Goal: Information Seeking & Learning: Learn about a topic

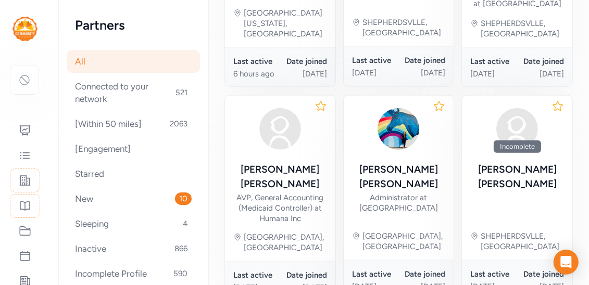
scroll to position [751, 0]
click at [27, 259] on icon at bounding box center [25, 256] width 13 height 13
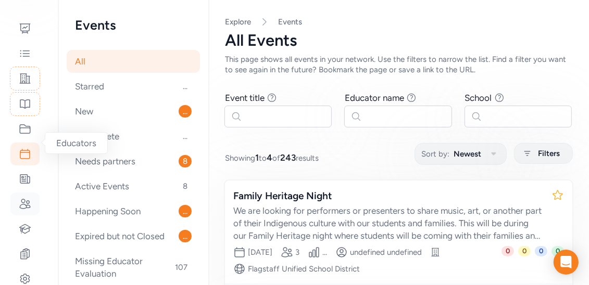
scroll to position [188, 0]
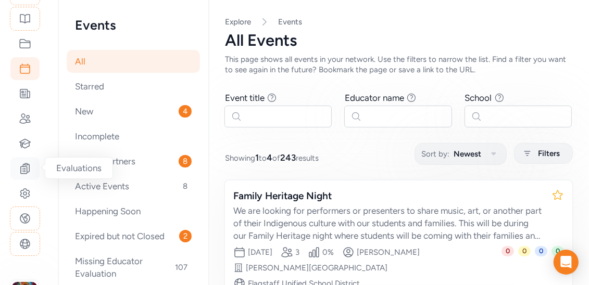
click at [28, 170] on icon at bounding box center [25, 169] width 13 height 13
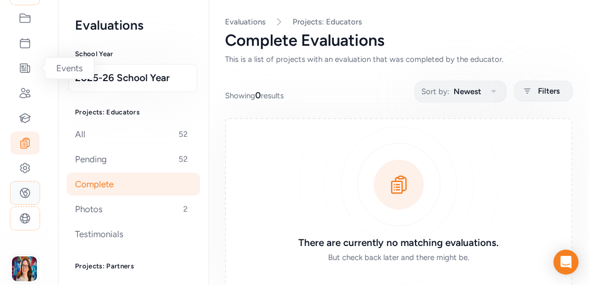
scroll to position [227, 0]
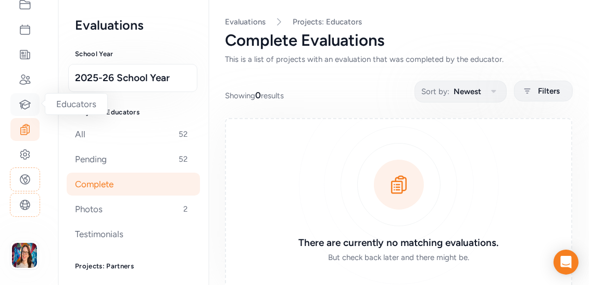
click at [27, 109] on icon at bounding box center [25, 104] width 13 height 13
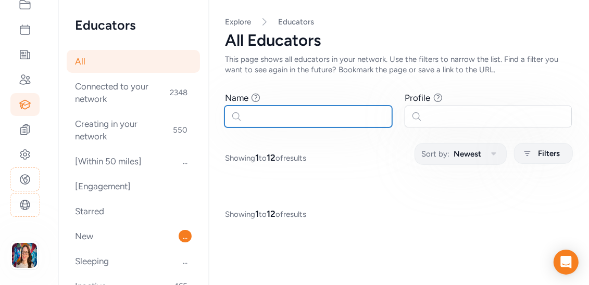
click at [285, 120] on input "text" at bounding box center [308, 117] width 168 height 22
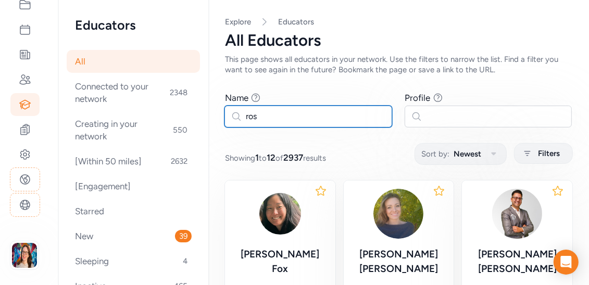
type input "rosa"
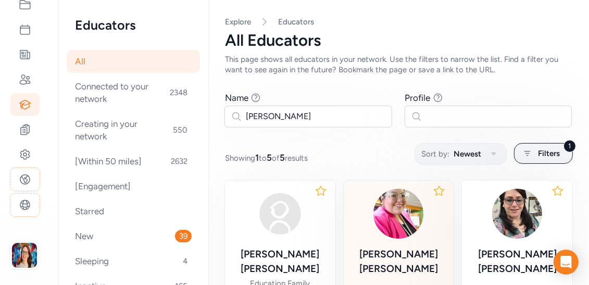
click at [415, 222] on img at bounding box center [398, 214] width 50 height 50
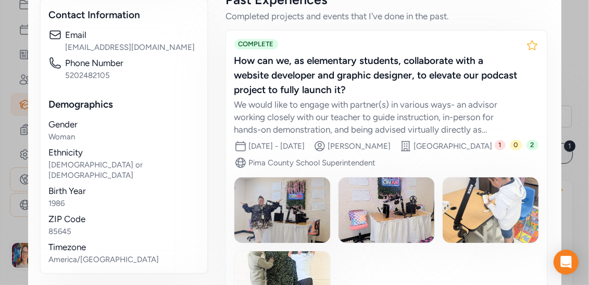
scroll to position [500, 0]
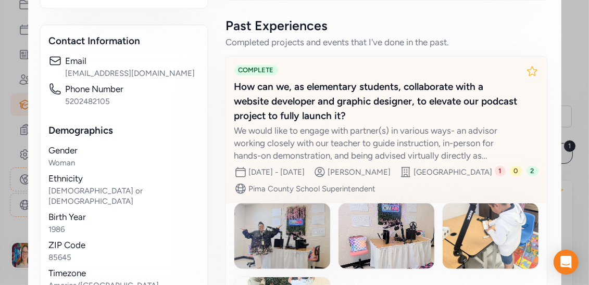
click at [278, 126] on div "We would like to engage with partner(s) in various ways- an advisor working clo…" at bounding box center [375, 143] width 283 height 38
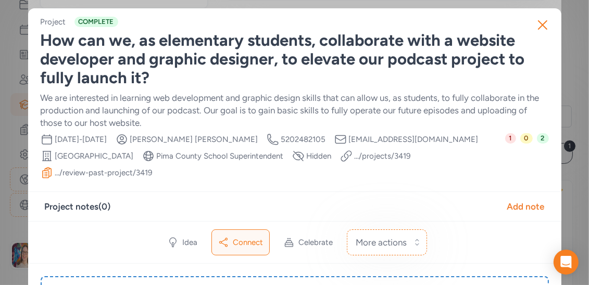
click at [96, 174] on link ".../review-past-project/ 3419" at bounding box center [103, 173] width 97 height 10
click at [546, 20] on icon "button" at bounding box center [542, 25] width 17 height 17
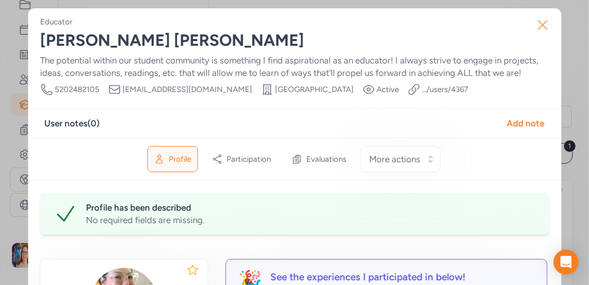
click at [547, 24] on icon "button" at bounding box center [542, 25] width 17 height 17
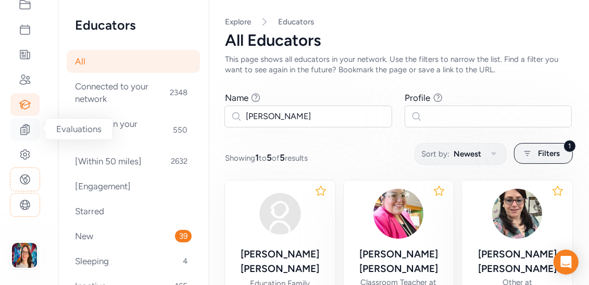
click at [28, 124] on icon at bounding box center [25, 129] width 13 height 13
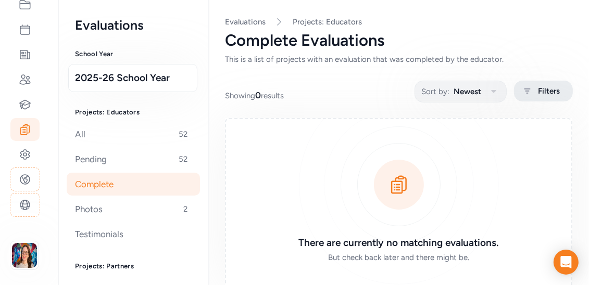
click at [539, 95] on span "Filters" at bounding box center [549, 91] width 22 height 13
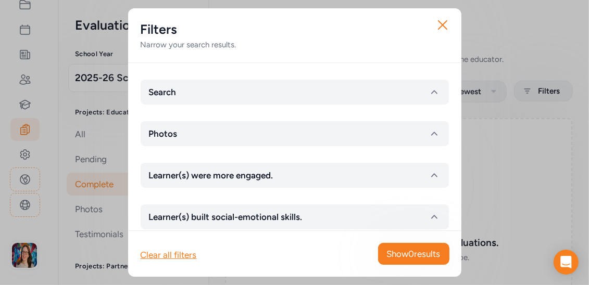
click at [289, 74] on div "Search Photos Learner(s) were more engaged. Learner(s) built social-emotional s…" at bounding box center [294, 147] width 333 height 168
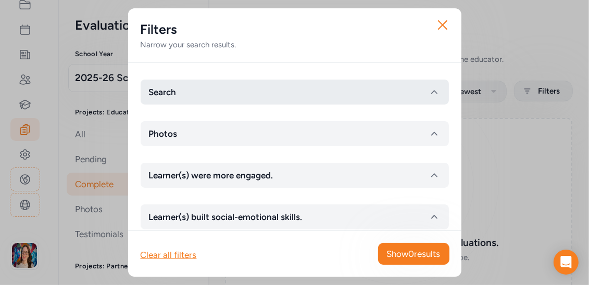
click at [288, 85] on button "Search" at bounding box center [295, 92] width 308 height 25
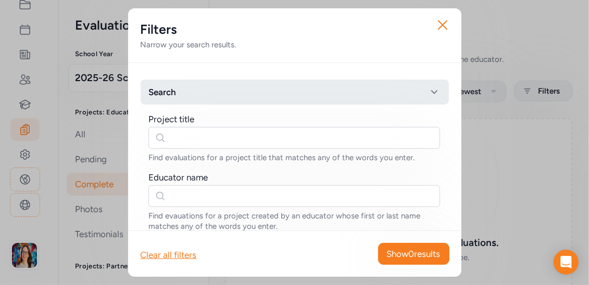
click at [288, 85] on button "Search" at bounding box center [295, 92] width 308 height 25
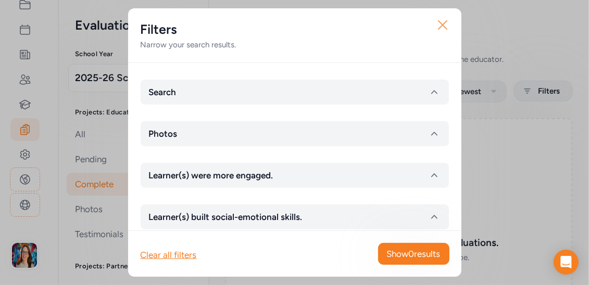
click at [442, 23] on icon "button" at bounding box center [442, 25] width 17 height 17
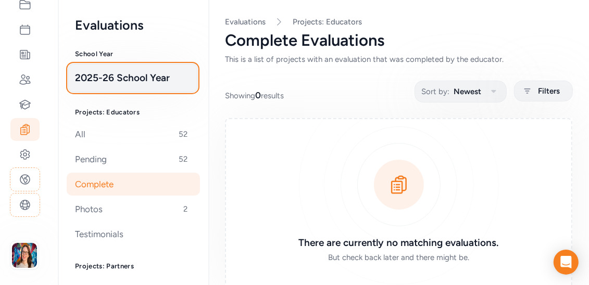
click at [76, 68] on button "2025-26 School Year" at bounding box center [132, 78] width 129 height 28
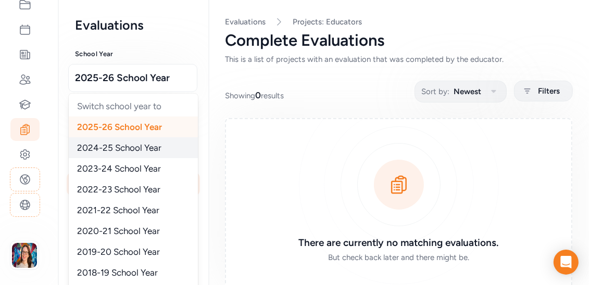
click at [101, 142] on div "2024-25 School Year" at bounding box center [133, 148] width 129 height 21
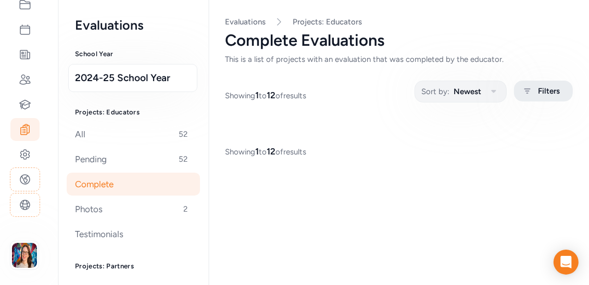
click at [536, 89] on div "Filters" at bounding box center [543, 91] width 59 height 21
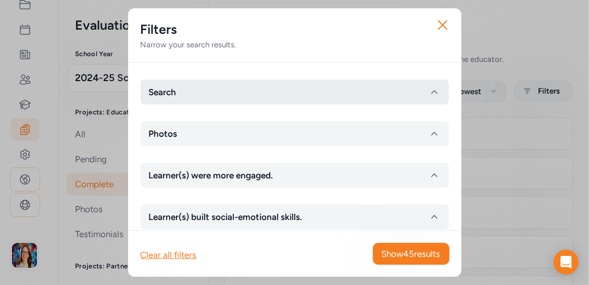
click at [197, 89] on button "Search" at bounding box center [295, 92] width 308 height 25
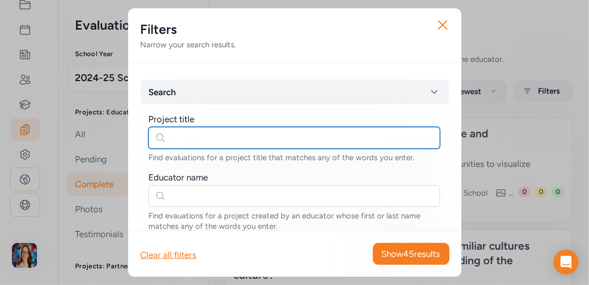
click at [207, 139] on input "text" at bounding box center [294, 138] width 292 height 22
type input "rosa"
click at [181, 139] on input "rosa" at bounding box center [294, 138] width 292 height 22
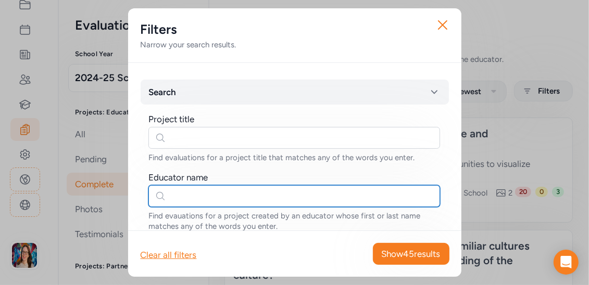
click at [185, 188] on input "text" at bounding box center [294, 196] width 292 height 22
type input "rosa"
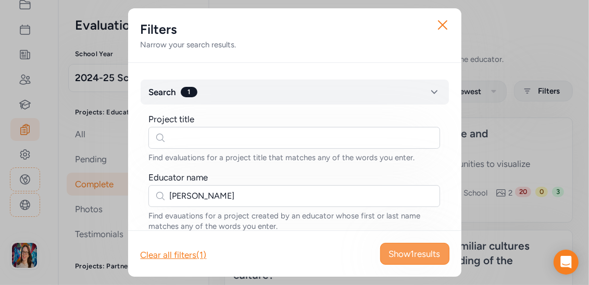
click at [397, 246] on button "Show 1 results" at bounding box center [414, 254] width 69 height 22
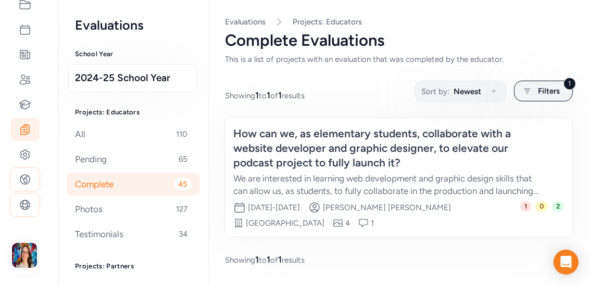
click at [296, 144] on div "How can we, as elementary students, collaborate with a website developer and gr…" at bounding box center [388, 149] width 310 height 44
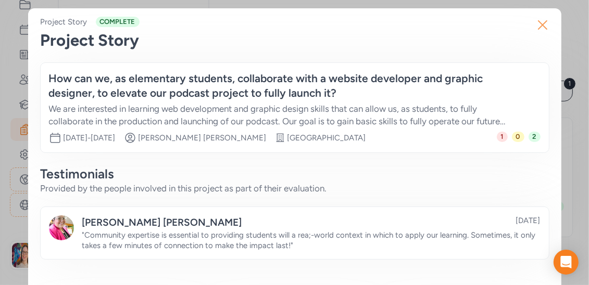
click at [538, 26] on icon "button" at bounding box center [542, 25] width 17 height 17
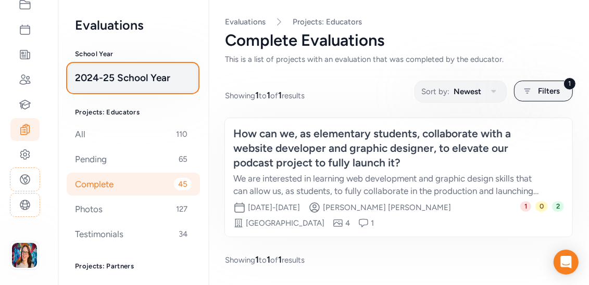
click at [102, 79] on span "2024-25 School Year" at bounding box center [133, 78] width 116 height 15
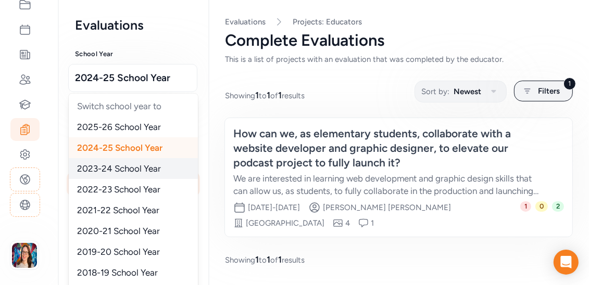
click at [96, 172] on span "2023-24 School Year" at bounding box center [119, 169] width 84 height 10
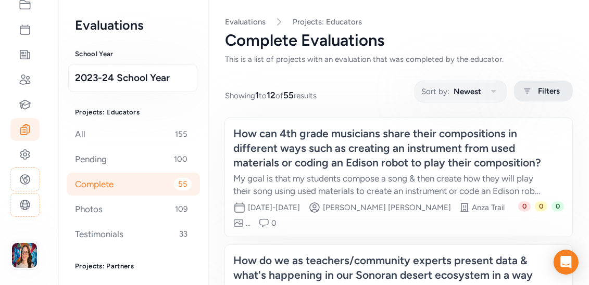
click at [539, 96] on span "Filters" at bounding box center [549, 91] width 22 height 13
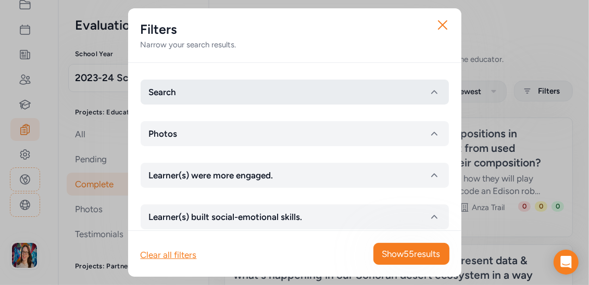
click at [218, 96] on button "Search" at bounding box center [295, 92] width 308 height 25
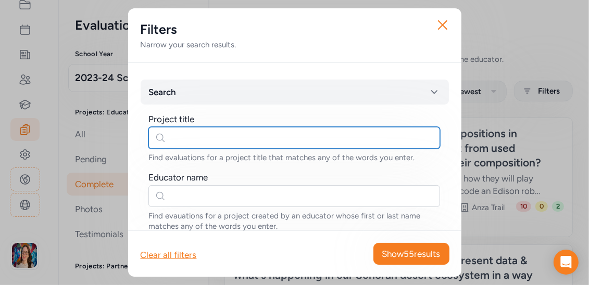
click at [211, 137] on input "text" at bounding box center [294, 138] width 292 height 22
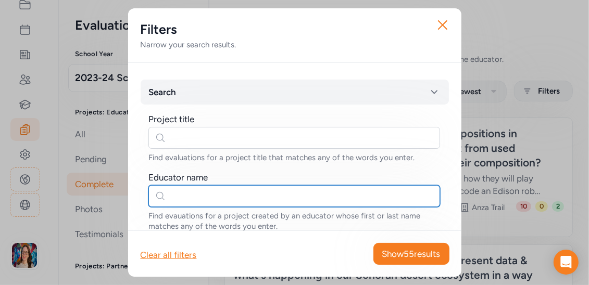
click at [207, 189] on input "text" at bounding box center [294, 196] width 292 height 22
type input "rosa"
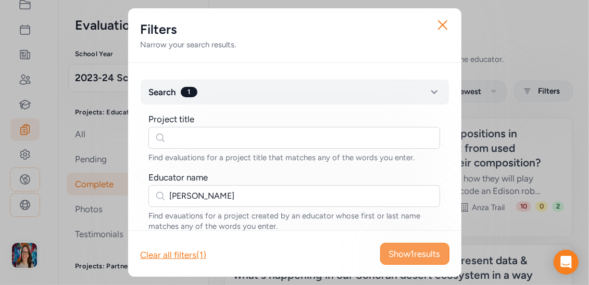
click at [411, 247] on button "Show 1 results" at bounding box center [414, 254] width 69 height 22
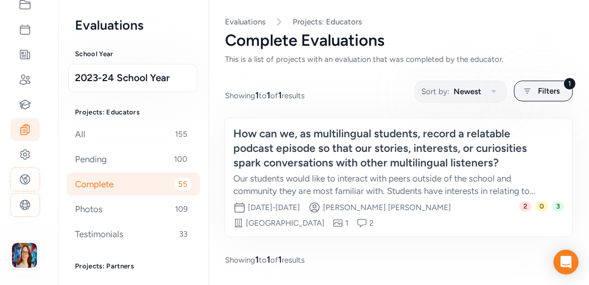
click at [330, 147] on div "How can we, as multilingual students, record a relatable podcast episode so tha…" at bounding box center [388, 149] width 310 height 44
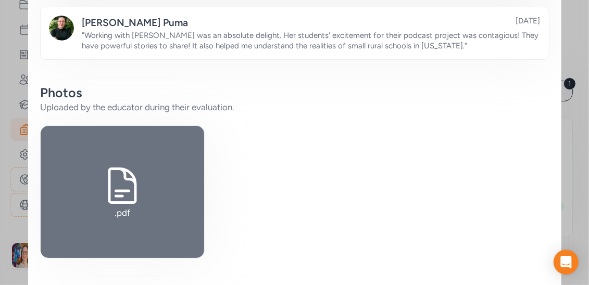
scroll to position [188, 0]
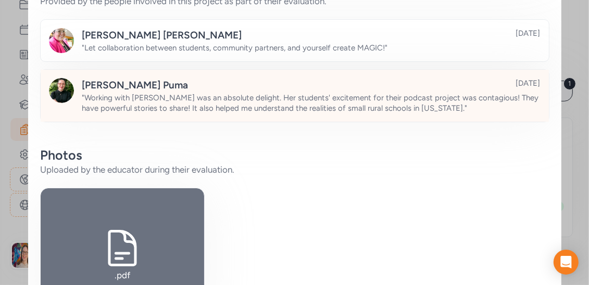
click at [305, 105] on span "" Working with Rosa was an absolute delight. Her students' excitement for their…" at bounding box center [310, 103] width 457 height 20
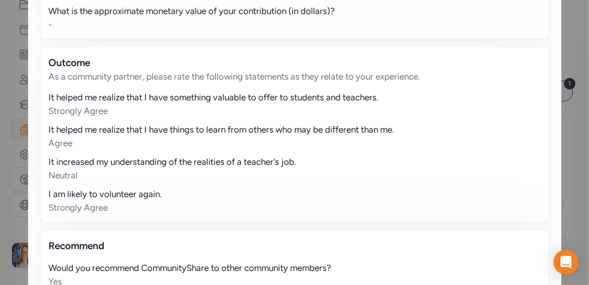
scroll to position [561, 0]
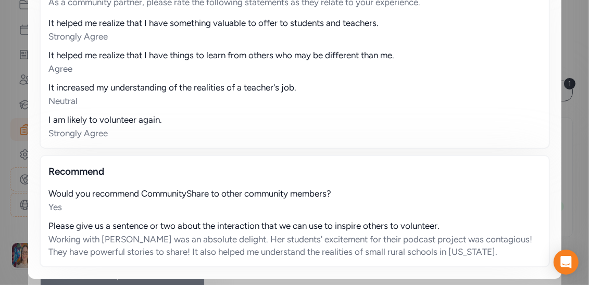
click at [154, 250] on div "Working with Rosa was an absolute delight. Her students' excitement for their p…" at bounding box center [295, 245] width 492 height 25
click at [223, 243] on div "Working with Rosa was an absolute delight. Her students' excitement for their p…" at bounding box center [295, 245] width 492 height 25
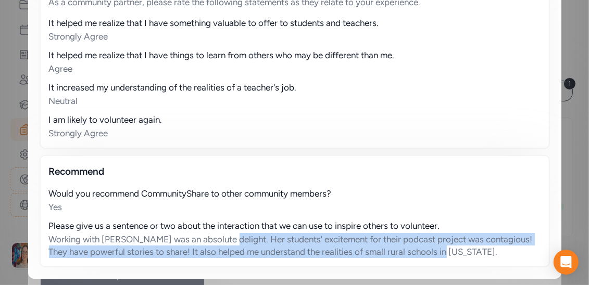
drag, startPoint x: 223, startPoint y: 239, endPoint x: 461, endPoint y: 261, distance: 239.6
click at [461, 261] on div "Recommend Would you recommend CommunityShare to other community members? Yes Pl…" at bounding box center [295, 211] width 510 height 113
copy div "Her students' excitement for their podcast project was contagious! They have po…"
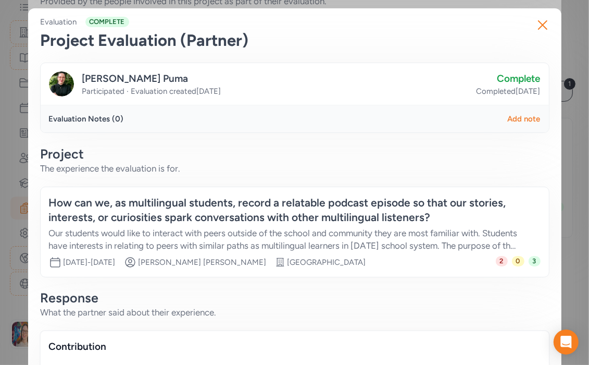
scroll to position [147, 0]
click at [192, 235] on div "Our students would like to interact with peers outside of the school and commun…" at bounding box center [284, 239] width 471 height 25
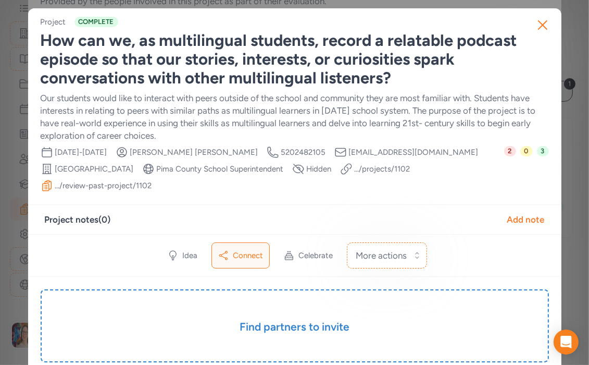
click at [106, 183] on link ".../review-past-project/ 1102" at bounding box center [103, 185] width 97 height 10
click at [85, 187] on link ".../review-past-project/ 1102" at bounding box center [103, 185] width 97 height 10
click at [96, 188] on link ".../review-past-project/ 1102" at bounding box center [103, 185] width 97 height 10
drag, startPoint x: 543, startPoint y: 28, endPoint x: 433, endPoint y: 41, distance: 110.2
click at [541, 28] on icon "button" at bounding box center [542, 25] width 17 height 17
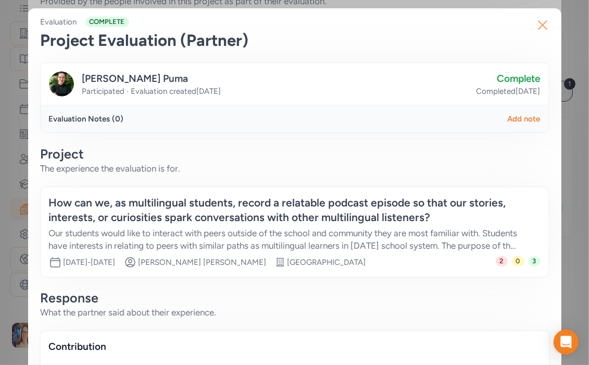
click at [540, 32] on icon "button" at bounding box center [542, 25] width 17 height 17
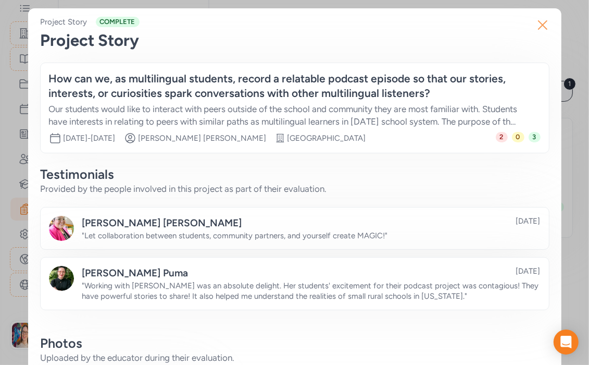
click at [545, 26] on icon "button" at bounding box center [542, 25] width 17 height 17
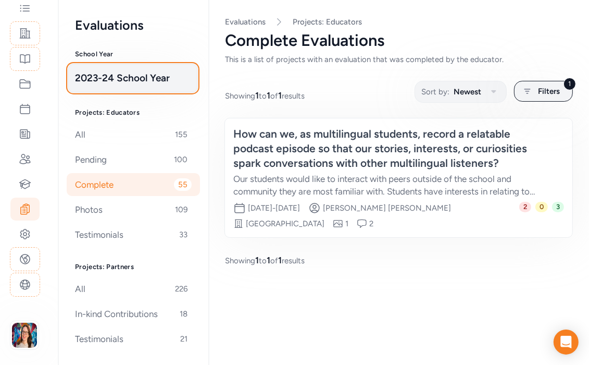
click at [120, 72] on span "2023-24 School Year" at bounding box center [133, 78] width 116 height 15
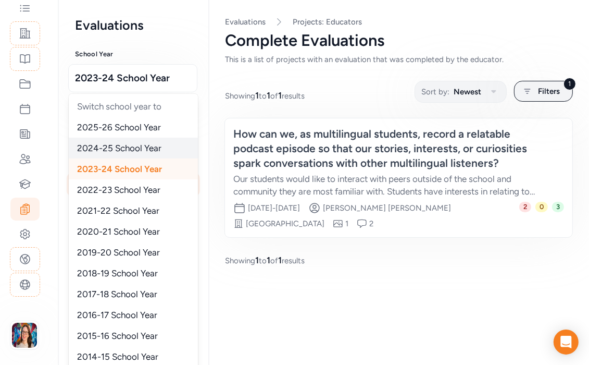
click at [111, 146] on span "2024-25 School Year" at bounding box center [119, 148] width 84 height 10
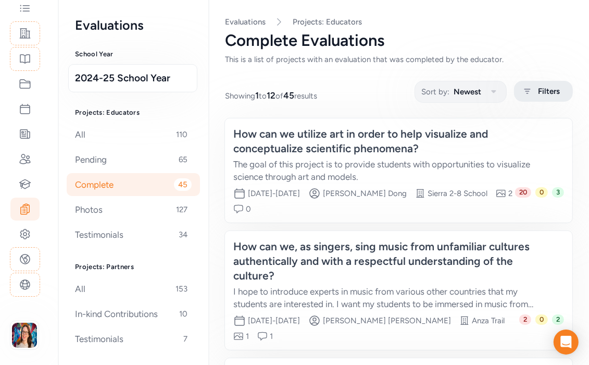
click at [549, 95] on span "Filters" at bounding box center [549, 91] width 22 height 13
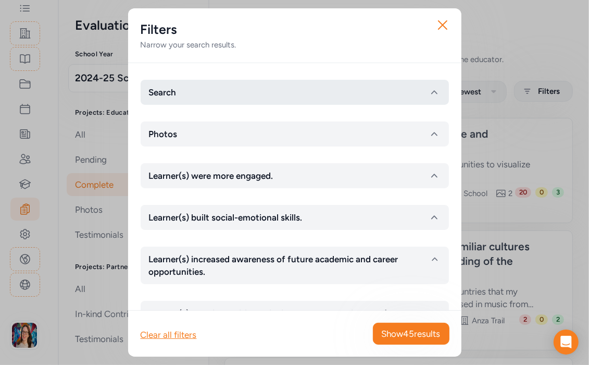
click at [214, 91] on button "Search" at bounding box center [295, 92] width 308 height 25
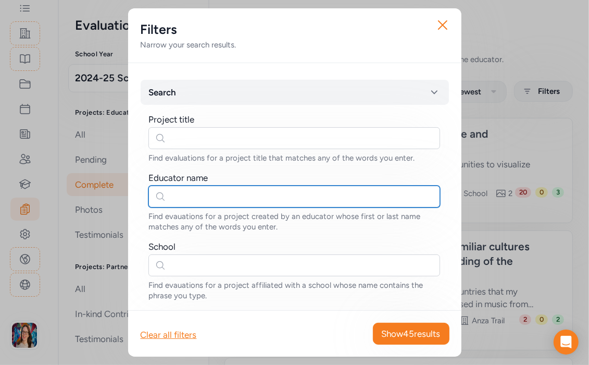
click at [208, 197] on input "text" at bounding box center [294, 196] width 292 height 22
type input "rosa"
click at [216, 205] on input "rosa" at bounding box center [294, 196] width 292 height 22
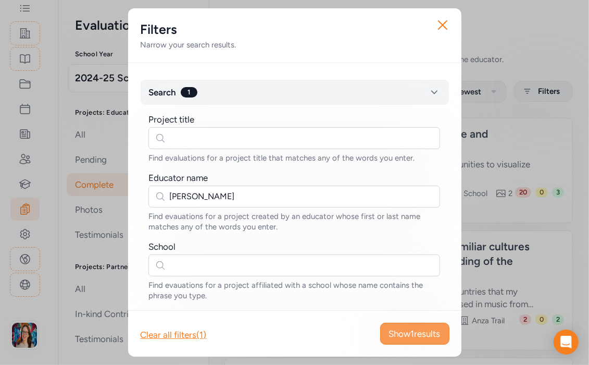
click at [420, 285] on span "Show 1 results" at bounding box center [415, 333] width 52 height 13
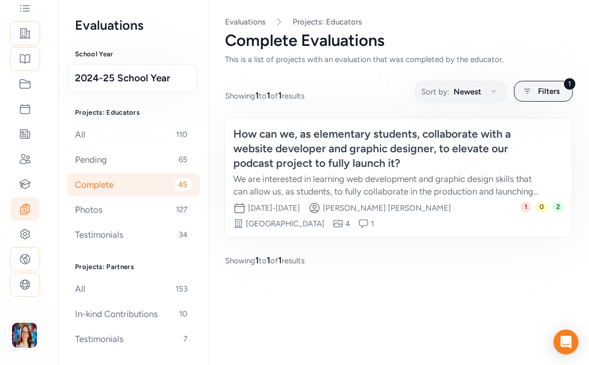
click at [293, 191] on div "We are interested in learning web development and graphic design skills that ca…" at bounding box center [388, 184] width 310 height 25
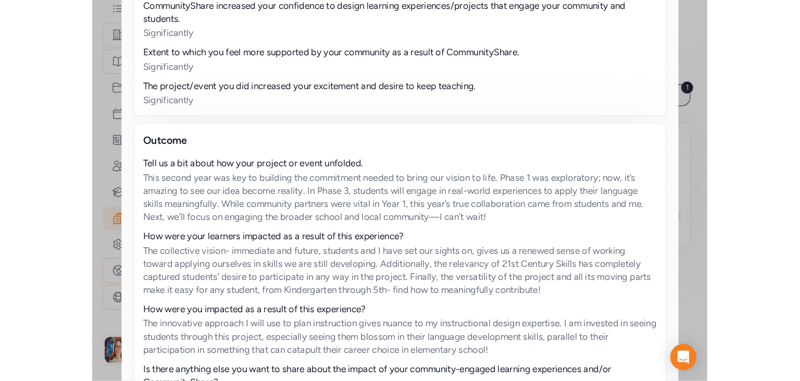
scroll to position [1048, 0]
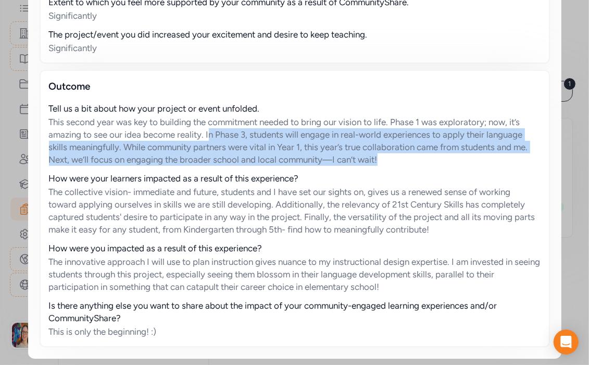
drag, startPoint x: 209, startPoint y: 133, endPoint x: 405, endPoint y: 161, distance: 197.8
click at [405, 161] on div "This second year was key to building the commitment needed to bring our vision …" at bounding box center [295, 141] width 492 height 50
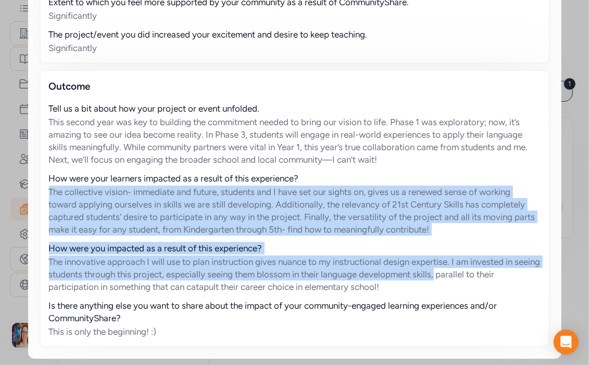
drag, startPoint x: 48, startPoint y: 189, endPoint x: 467, endPoint y: 274, distance: 427.9
click at [467, 274] on div "Outcome Tell us a bit about how your project or event unfolded. This second yea…" at bounding box center [295, 208] width 510 height 277
copy div "The collective vision- immediate and future, students and I have set our sights…"
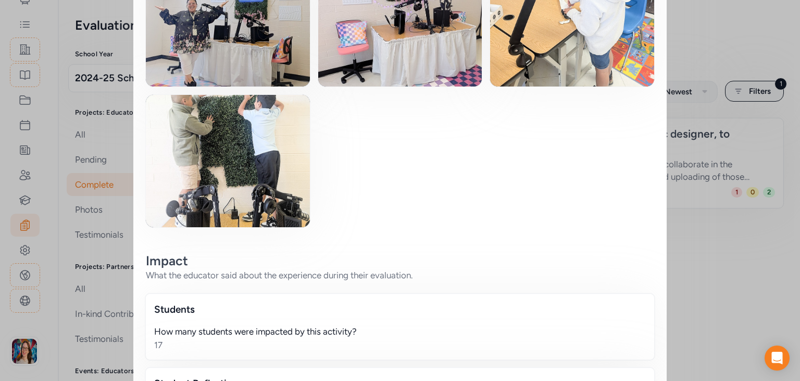
scroll to position [0, 0]
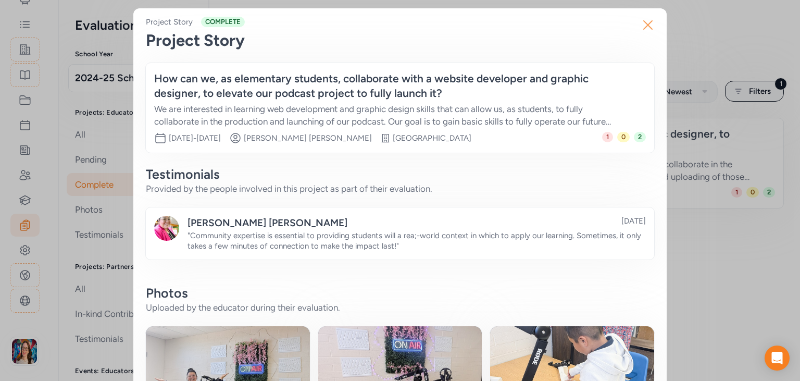
click at [589, 26] on icon "button" at bounding box center [648, 25] width 17 height 17
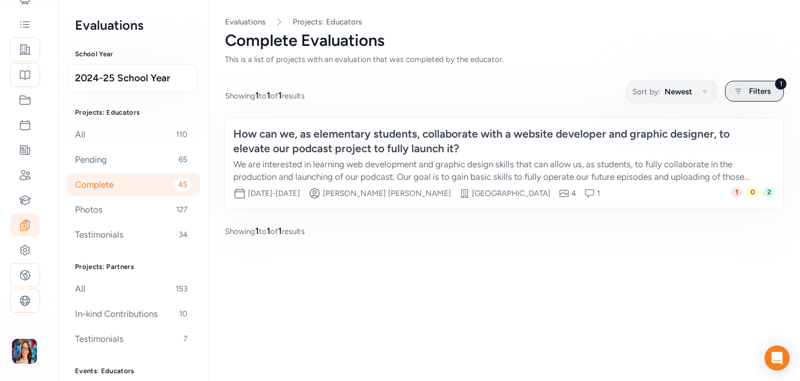
click at [589, 92] on span "Filters" at bounding box center [760, 91] width 22 height 13
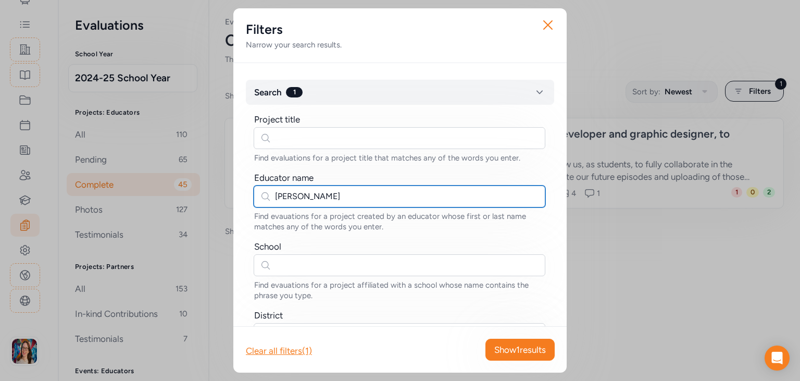
click at [275, 194] on input "rosa" at bounding box center [400, 196] width 292 height 22
type input "cynthia"
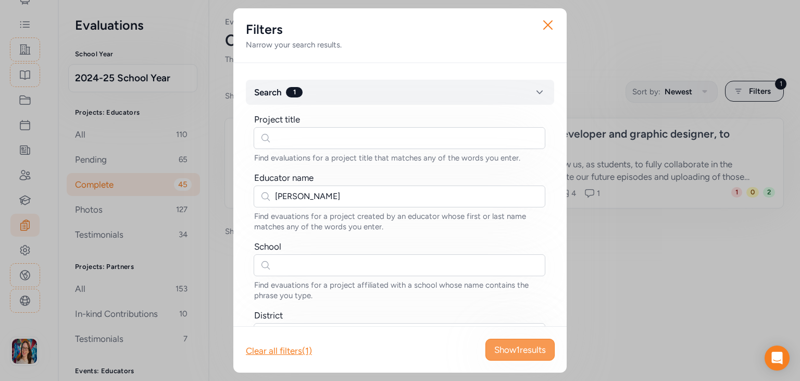
click at [499, 285] on span "Show 1 results" at bounding box center [520, 349] width 52 height 13
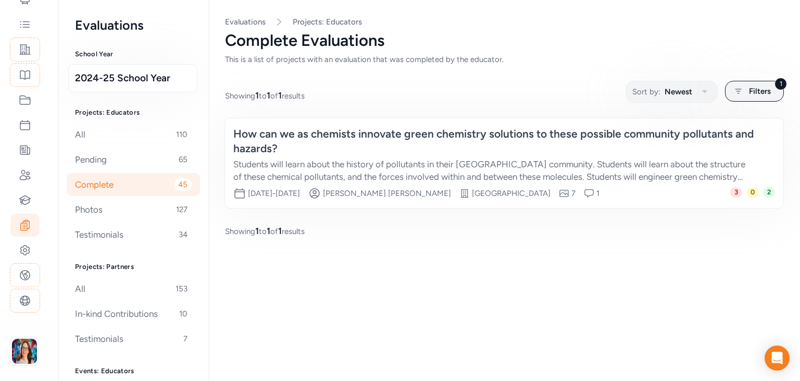
click at [264, 155] on div "How can we as chemists innovate green chemistry solutions to these possible com…" at bounding box center [493, 141] width 521 height 29
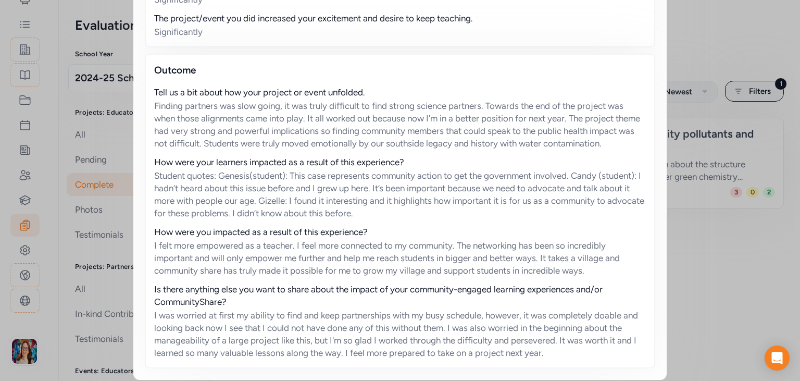
scroll to position [1233, 0]
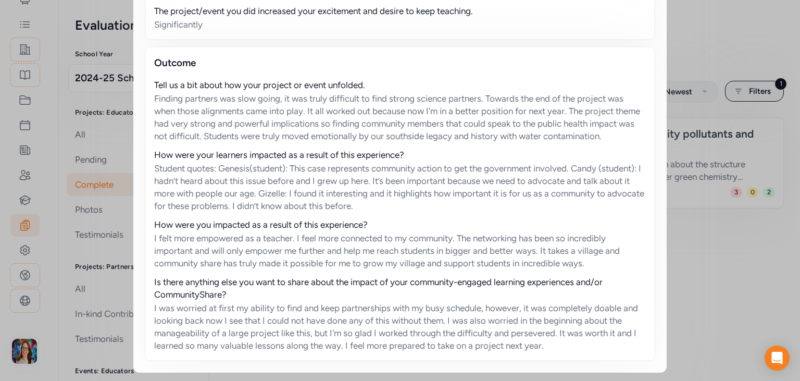
drag, startPoint x: 155, startPoint y: 236, endPoint x: 600, endPoint y: 262, distance: 446.1
click at [589, 270] on div "Tell us a bit about how your project or event unfolded. Finding partners was sl…" at bounding box center [400, 215] width 492 height 273
copy div "I felt more empowered as a teacher. I feel more connected to my community. The …"
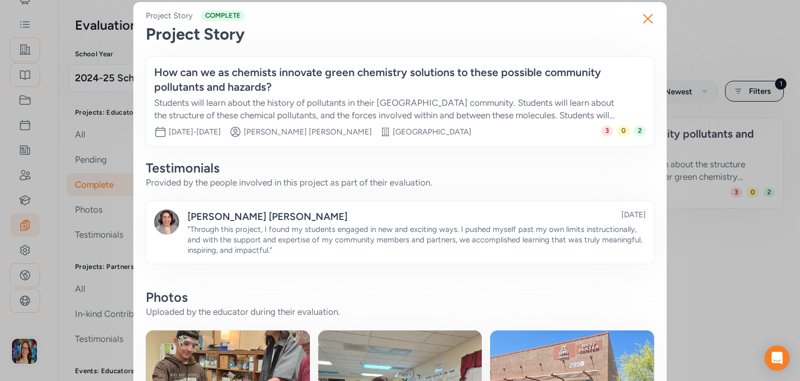
scroll to position [0, 0]
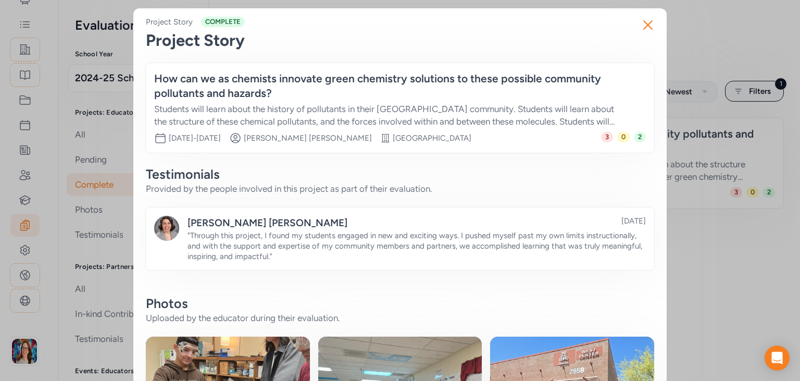
click at [263, 113] on div "Students will learn about the history of pollutants in their Sunnyside communit…" at bounding box center [389, 115] width 471 height 25
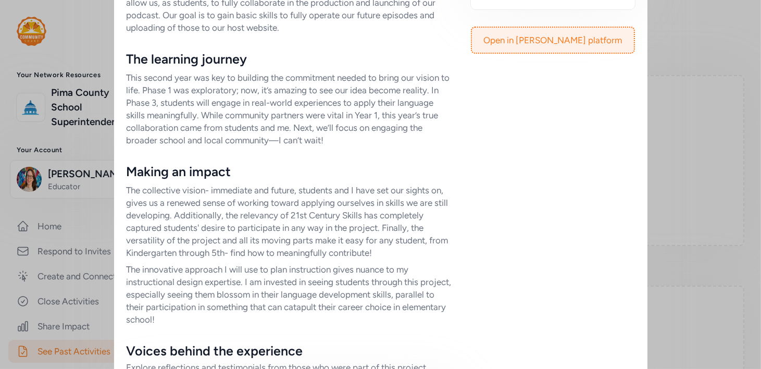
scroll to position [517, 0]
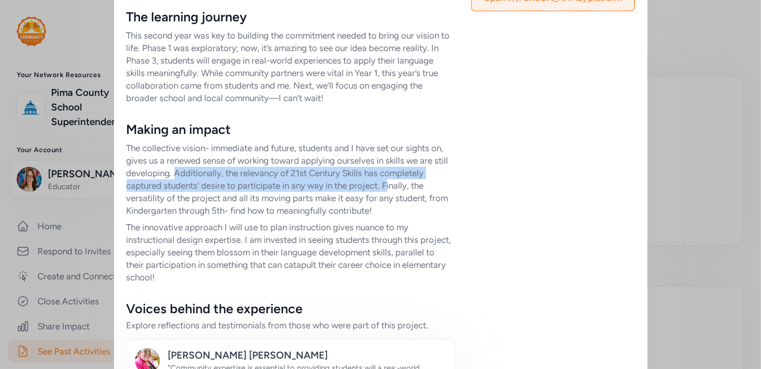
click at [390, 186] on p "The collective vision- immediate and future, students and I have set our sights…" at bounding box center [291, 179] width 328 height 75
click at [183, 178] on p "The collective vision- immediate and future, students and I have set our sights…" at bounding box center [291, 179] width 328 height 75
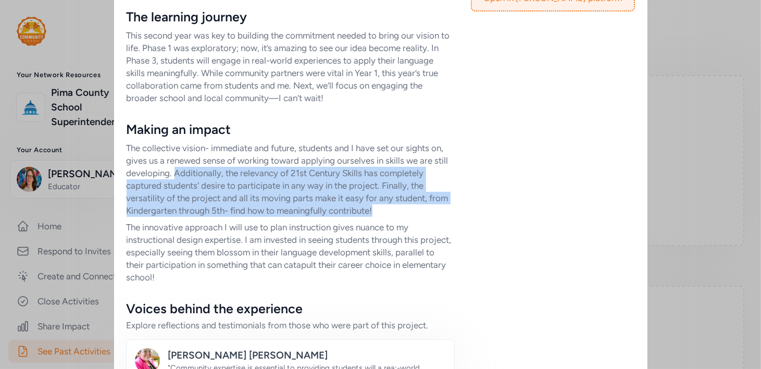
drag, startPoint x: 176, startPoint y: 174, endPoint x: 383, endPoint y: 217, distance: 212.1
click at [383, 217] on div "Making an impact The collective vision- immediate and future, students and I ha…" at bounding box center [291, 202] width 328 height 163
click at [184, 185] on p "The collective vision- immediate and future, students and I have set our sights…" at bounding box center [291, 179] width 328 height 75
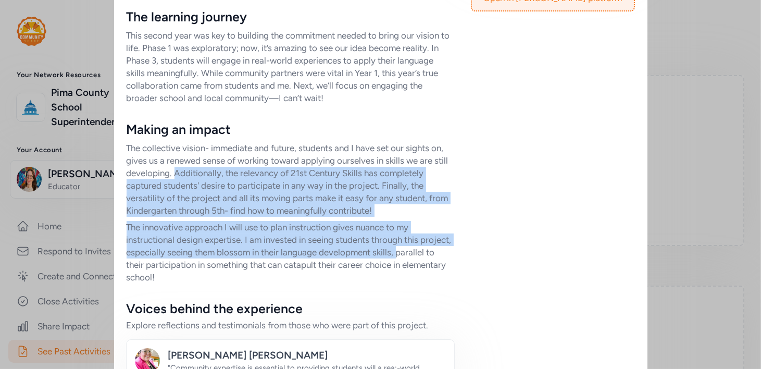
drag, startPoint x: 176, startPoint y: 168, endPoint x: 446, endPoint y: 252, distance: 283.0
click at [447, 253] on div "Making an impact The collective vision- immediate and future, students and I ha…" at bounding box center [291, 202] width 328 height 163
copy div "Additionally, the relevancy of 21st Century Skills has completely captured stud…"
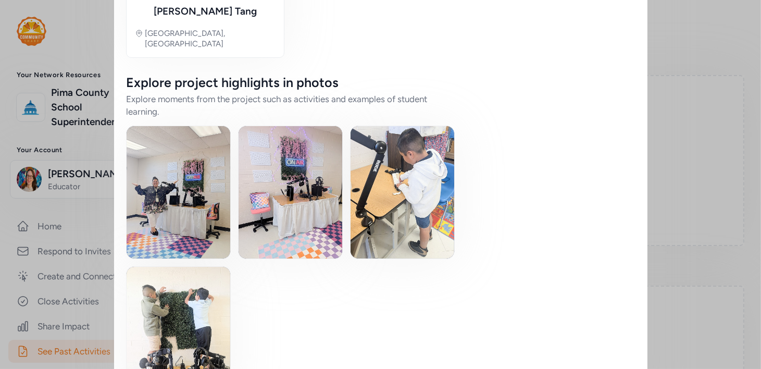
scroll to position [1233, 0]
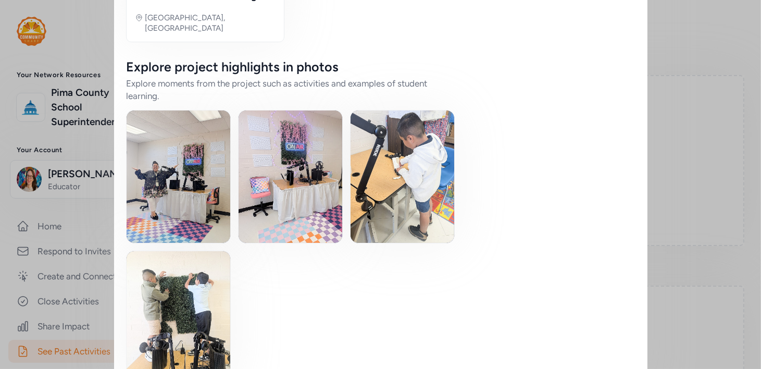
click at [188, 161] on img at bounding box center [179, 176] width 104 height 132
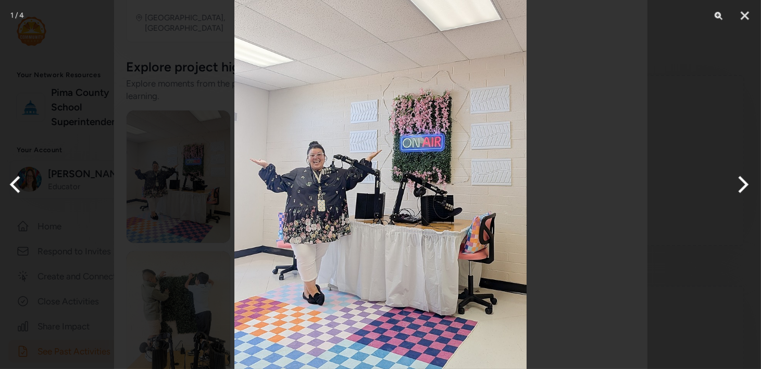
click at [741, 179] on button "Next" at bounding box center [741, 184] width 39 height 52
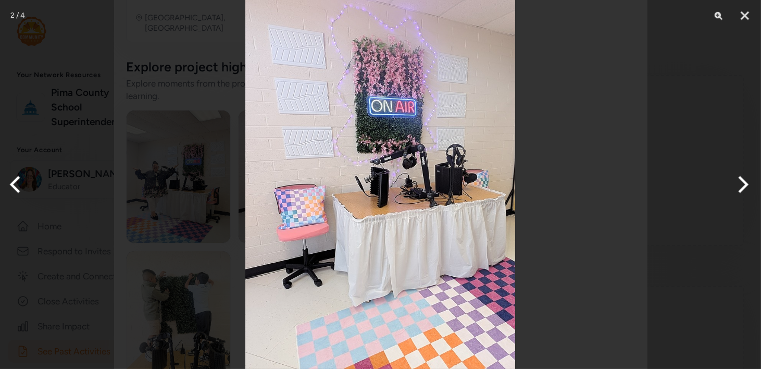
click at [741, 179] on button "Next" at bounding box center [741, 184] width 39 height 52
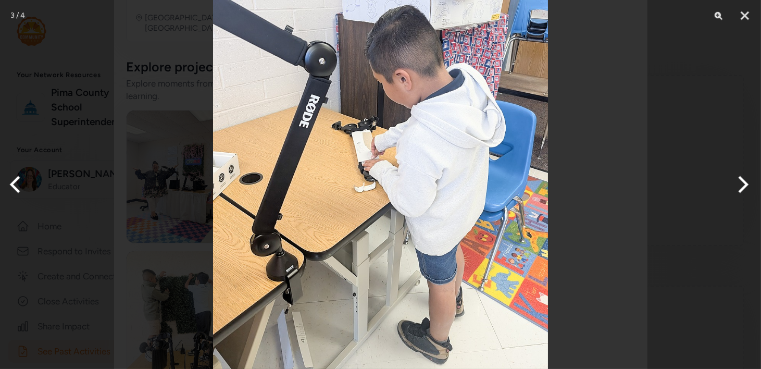
click at [741, 179] on button "Next" at bounding box center [741, 184] width 39 height 52
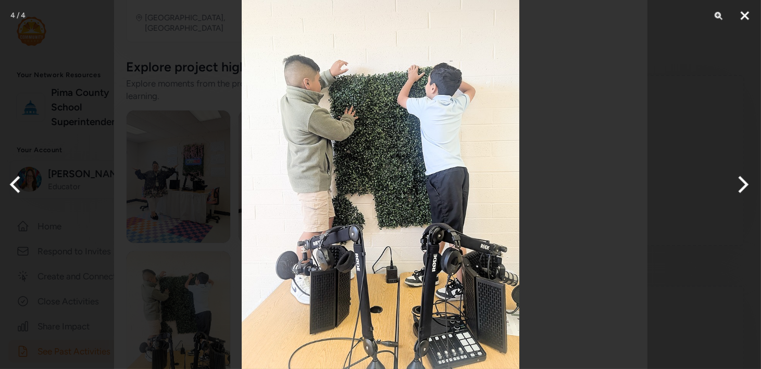
click at [745, 19] on button "Close" at bounding box center [745, 15] width 26 height 31
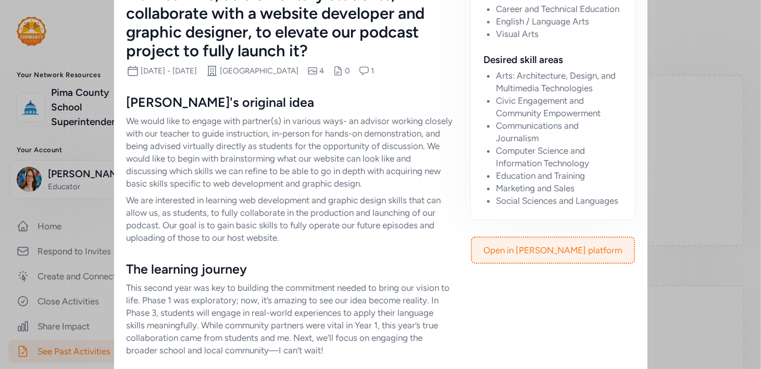
scroll to position [0, 0]
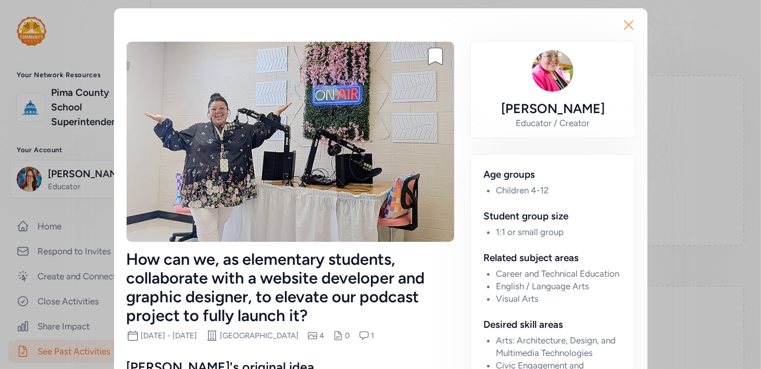
click at [630, 27] on icon "button" at bounding box center [628, 25] width 17 height 17
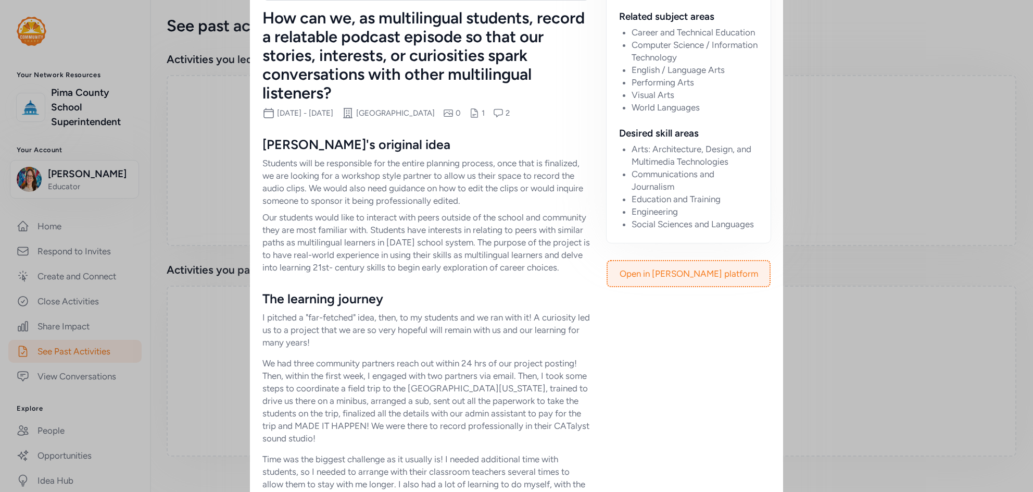
scroll to position [260, 0]
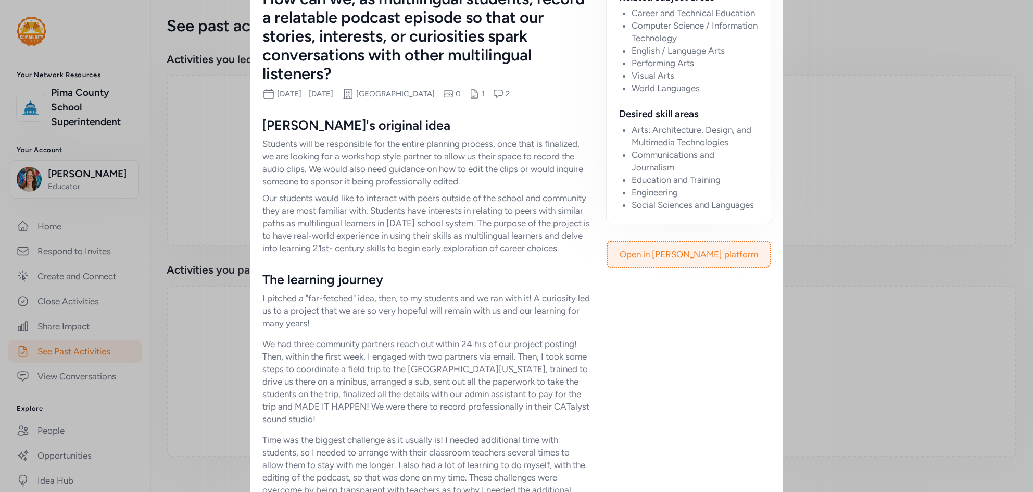
drag, startPoint x: 529, startPoint y: 222, endPoint x: 478, endPoint y: 256, distance: 60.5
click at [478, 254] on p "Our students would like to interact with peers outside of the school and commun…" at bounding box center [427, 223] width 328 height 63
copy p "The purpose of the project is to have real-world experience in using their skil…"
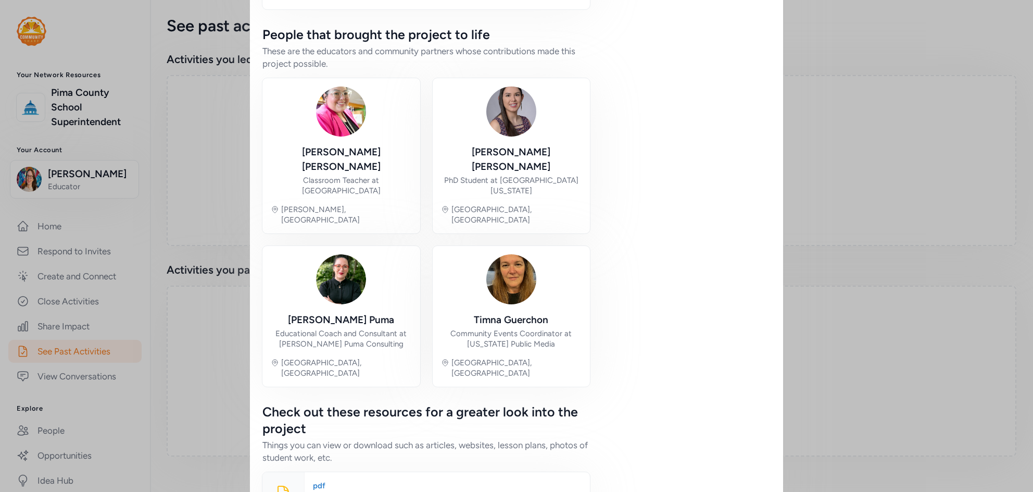
scroll to position [1100, 0]
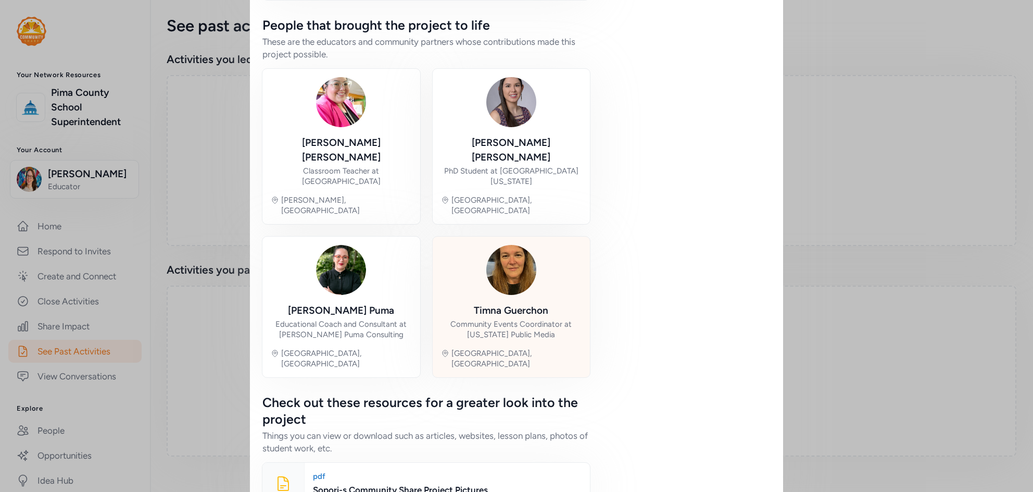
click at [490, 245] on img at bounding box center [511, 270] width 50 height 50
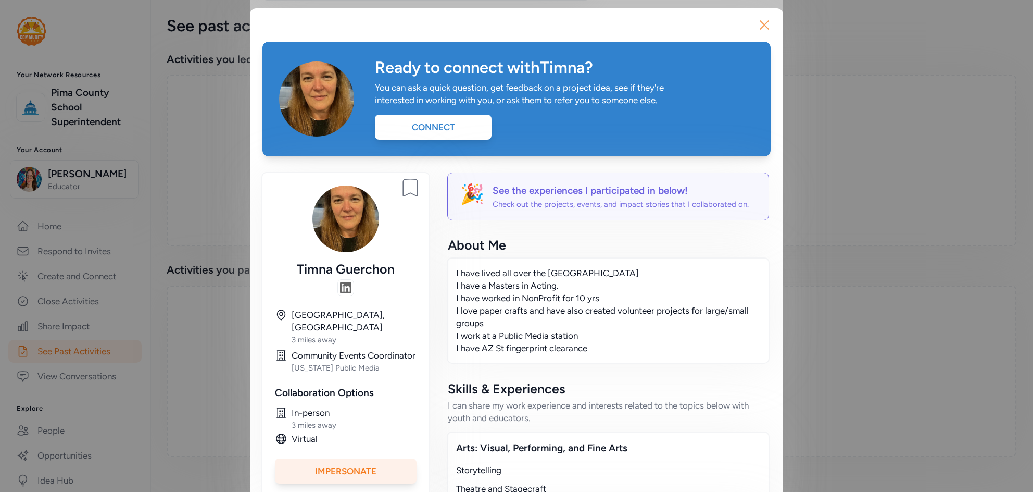
click at [760, 25] on icon "button" at bounding box center [764, 25] width 8 height 8
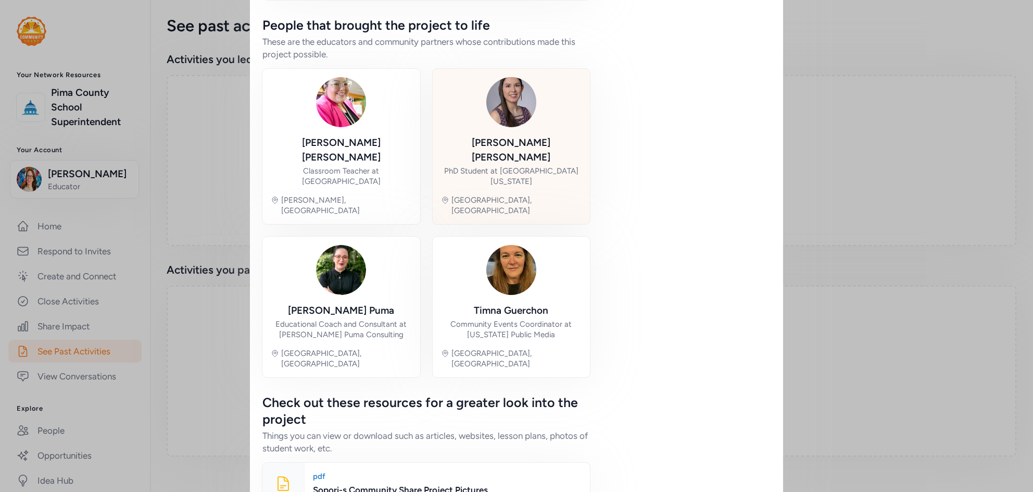
click at [559, 104] on div "Keila Espinoza PhD Student at University of Arizona Tucson, AZ" at bounding box center [511, 146] width 141 height 139
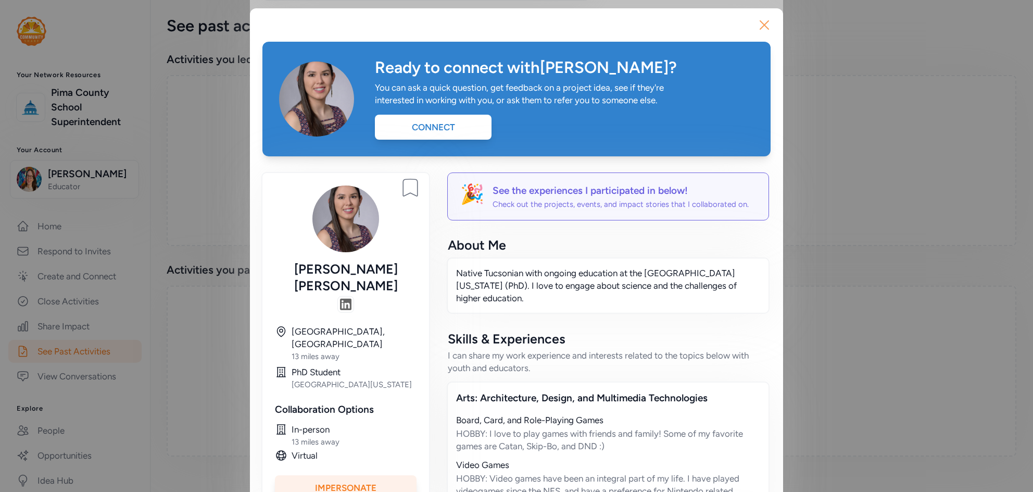
click at [760, 20] on icon "button" at bounding box center [764, 25] width 17 height 17
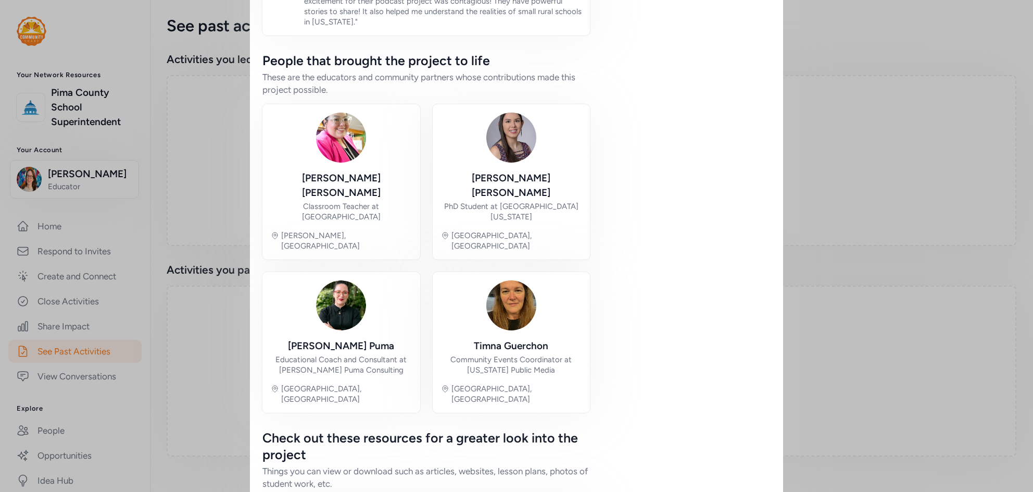
scroll to position [1100, 0]
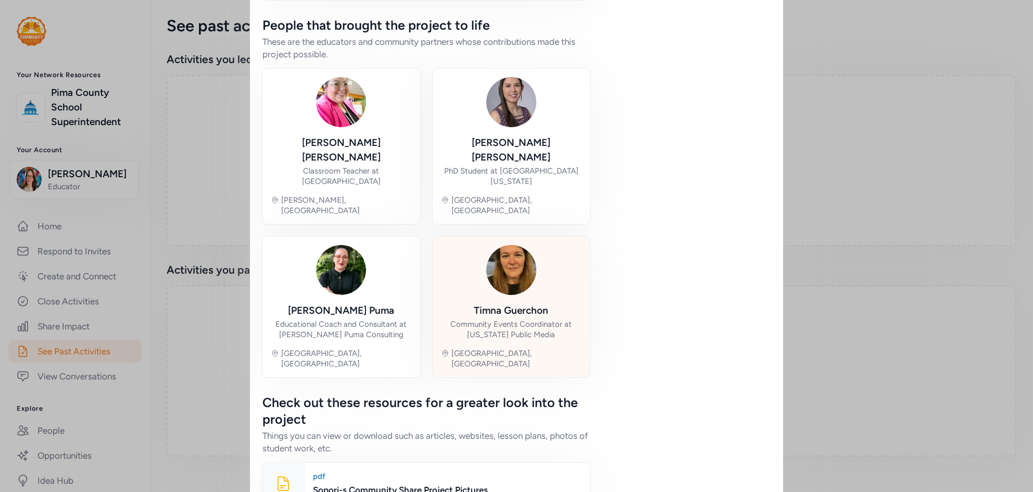
click at [502, 271] on div at bounding box center [511, 270] width 50 height 50
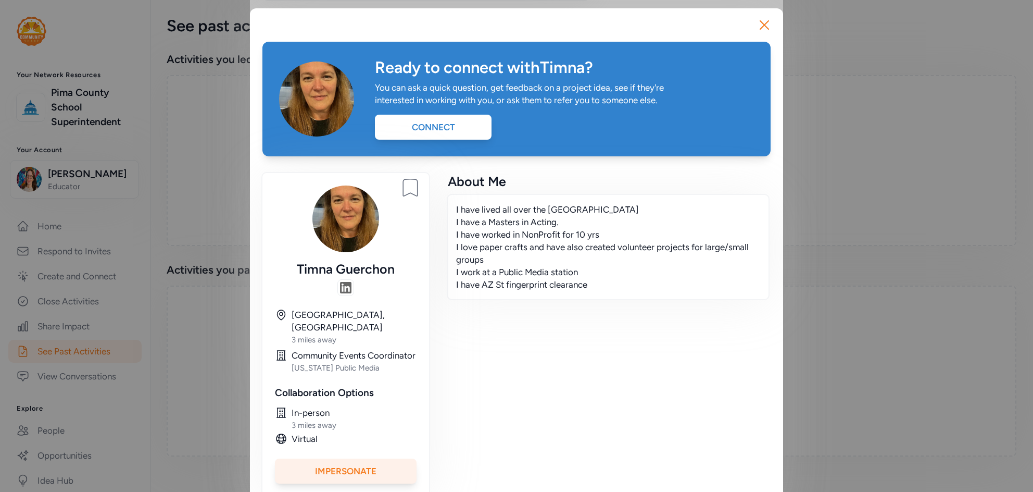
click at [366, 269] on div "Timna Guerchon" at bounding box center [346, 268] width 142 height 17
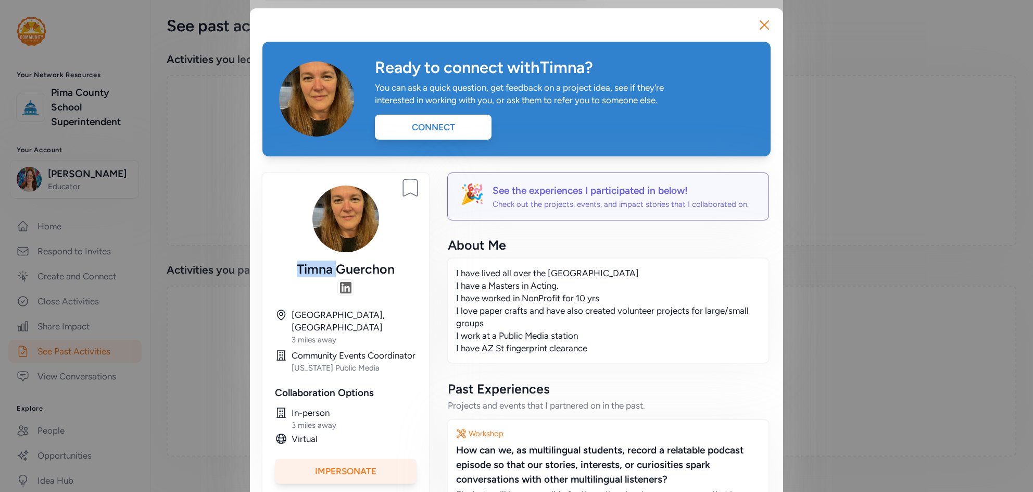
click at [366, 269] on div "Timna Guerchon" at bounding box center [346, 268] width 142 height 17
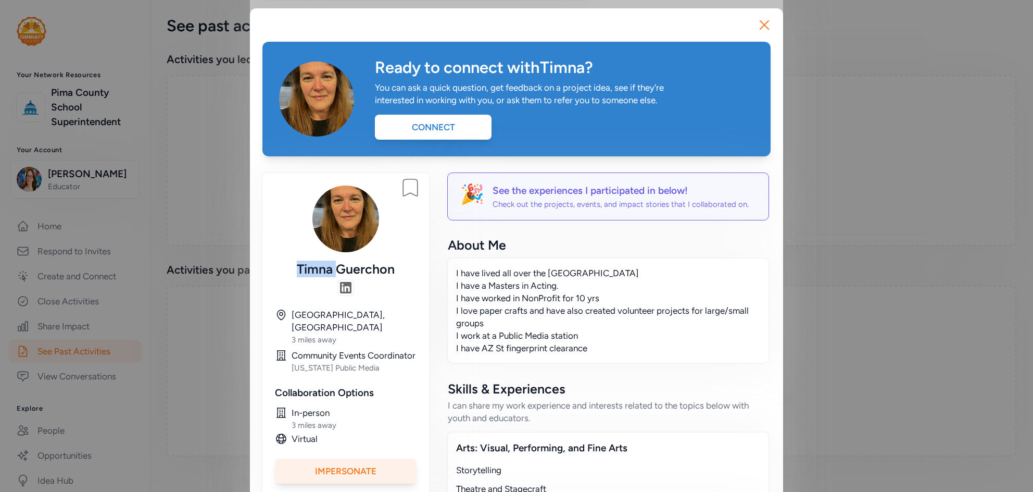
copy div "Timna"
click at [760, 23] on icon "button" at bounding box center [764, 25] width 17 height 17
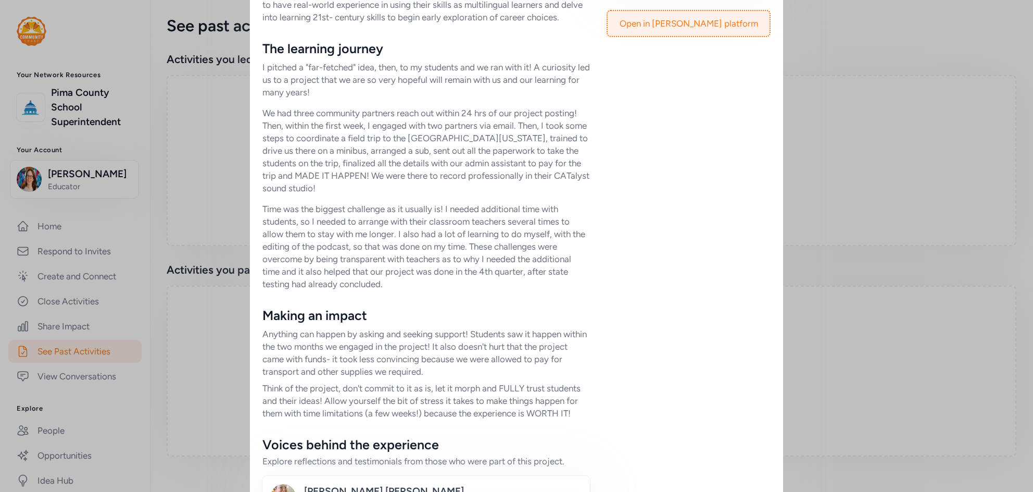
scroll to position [519, 0]
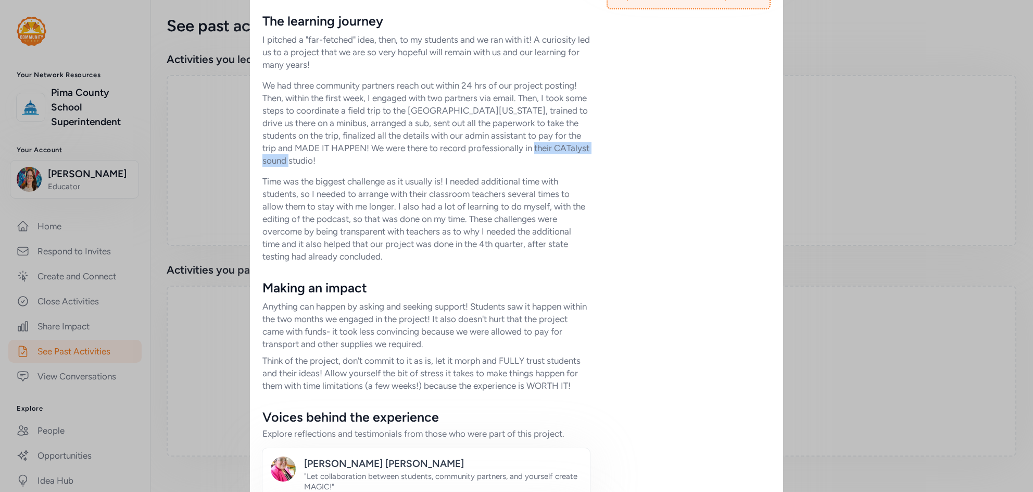
drag, startPoint x: 263, startPoint y: 173, endPoint x: 351, endPoint y: 175, distance: 88.0
click at [351, 167] on p "We had three community partners reach out within 24 hrs of our project posting!…" at bounding box center [427, 123] width 328 height 88
copy p "CATalyst sound studio"
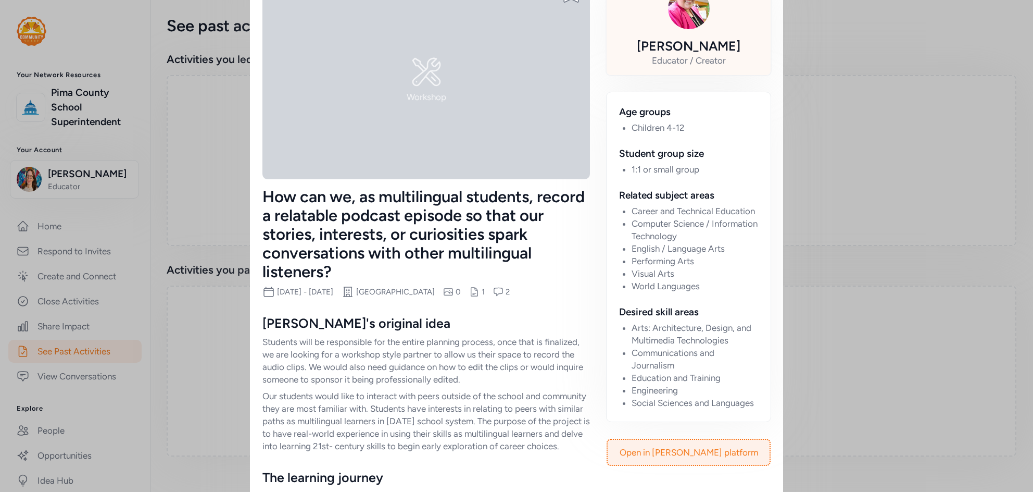
scroll to position [0, 0]
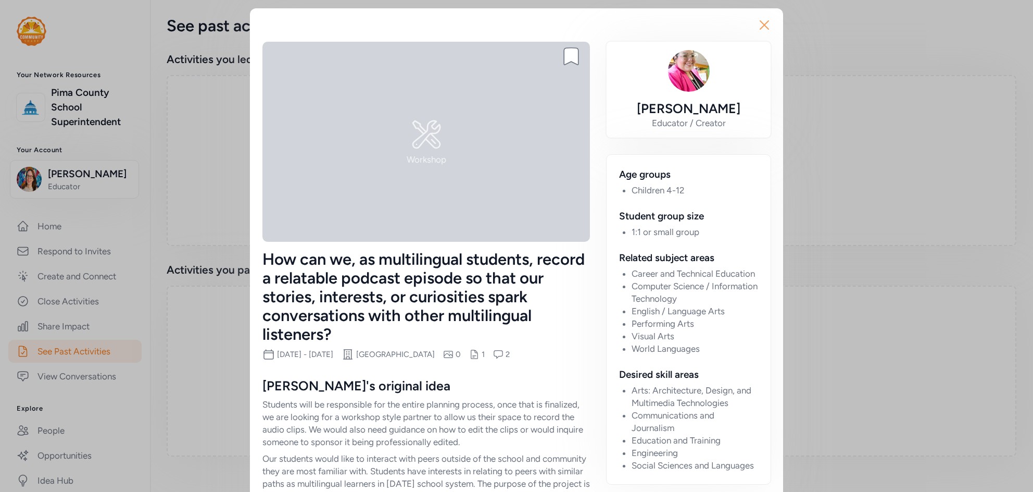
click at [760, 30] on icon "button" at bounding box center [764, 25] width 17 height 17
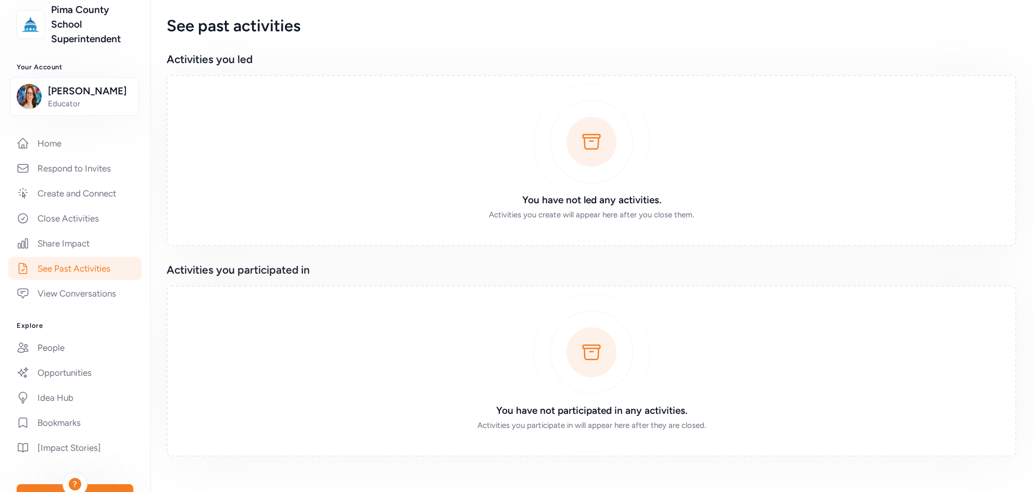
scroll to position [186, 0]
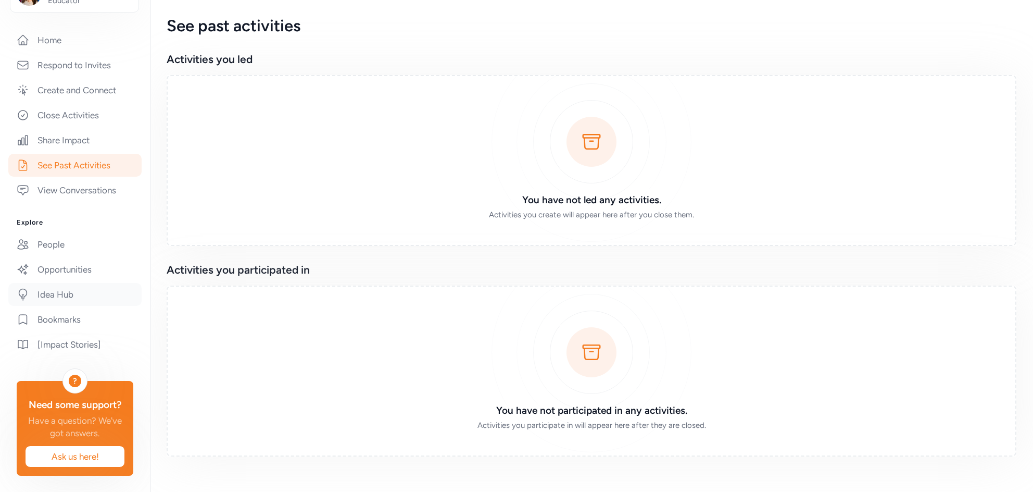
click at [67, 295] on link "Idea Hub" at bounding box center [74, 294] width 133 height 23
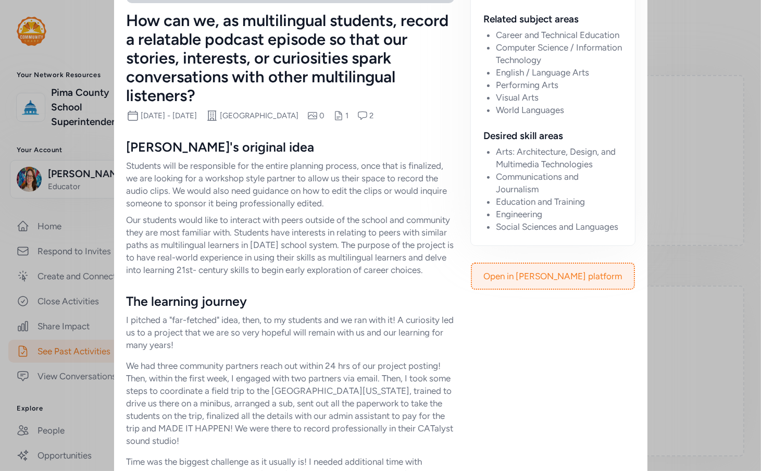
scroll to position [258, 0]
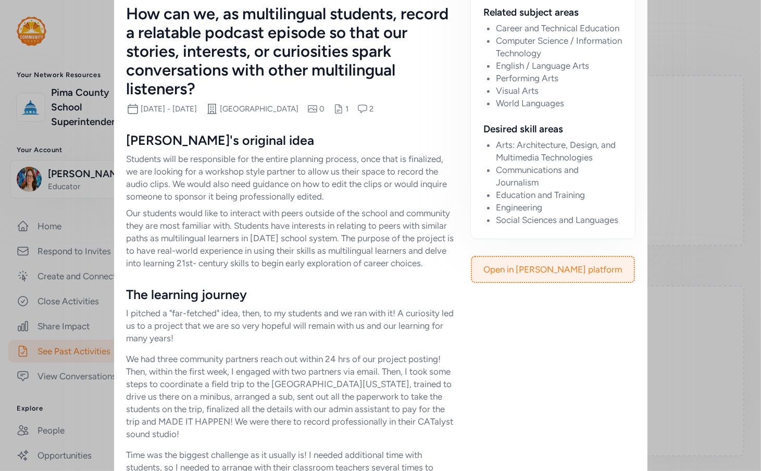
scroll to position [258, 0]
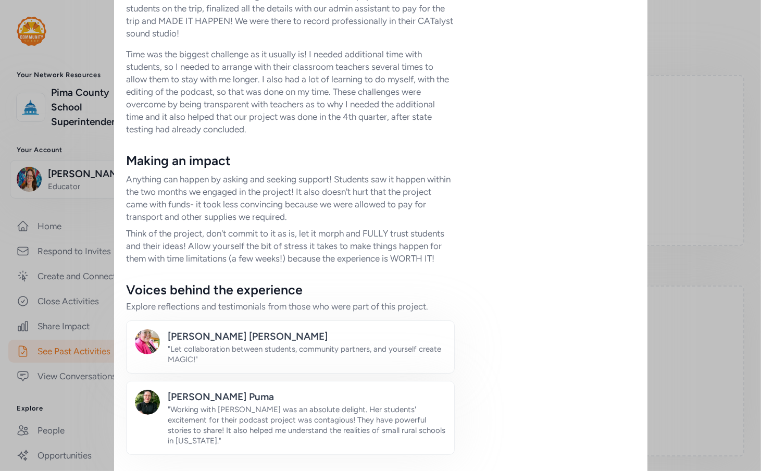
scroll to position [904, 0]
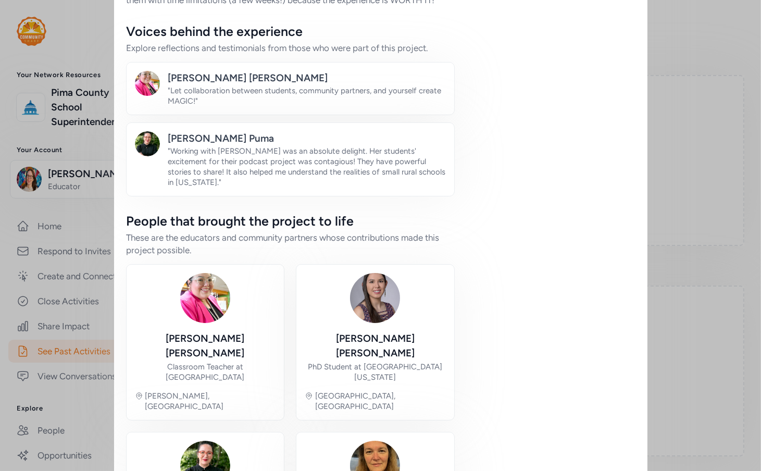
click at [178, 146] on div "[PERSON_NAME] Puma" at bounding box center [221, 138] width 106 height 15
click at [152, 152] on img at bounding box center [147, 143] width 25 height 25
click at [179, 146] on div "[PERSON_NAME] Puma" at bounding box center [221, 138] width 106 height 15
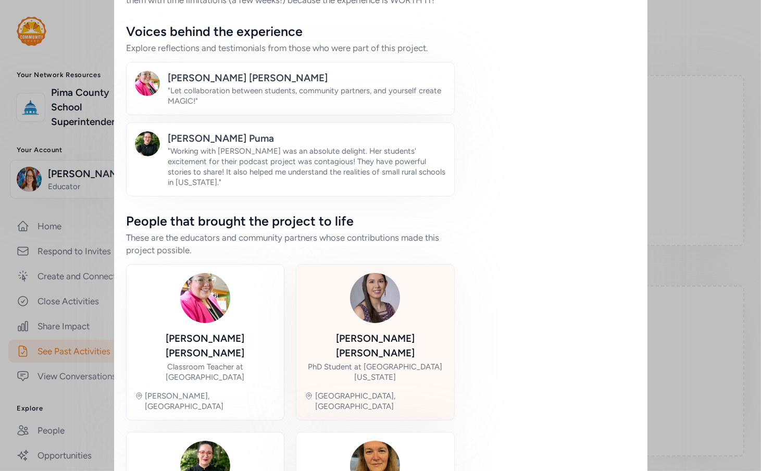
scroll to position [1033, 0]
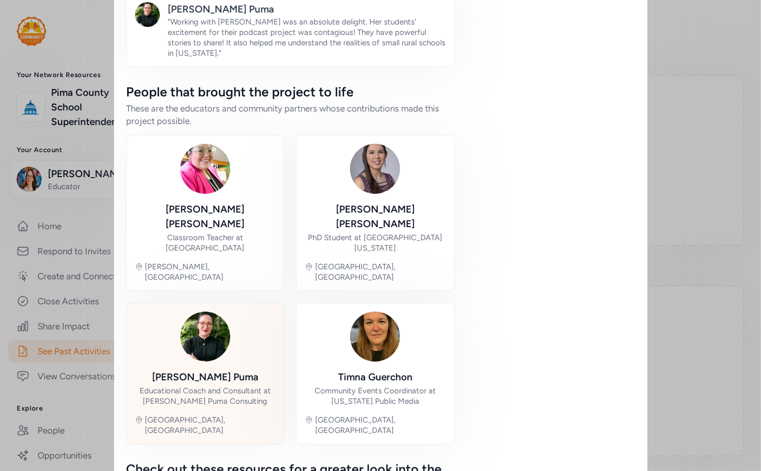
click at [232, 319] on div "[PERSON_NAME] Puma Educational Coach and Consultant at [PERSON_NAME] Puma Consu…" at bounding box center [205, 373] width 141 height 124
